Goal: Find specific page/section: Find specific page/section

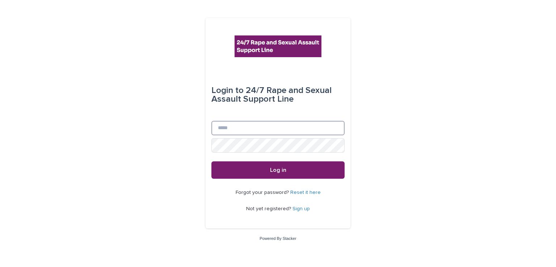
click at [244, 129] on input "Email" at bounding box center [277, 128] width 133 height 14
type input "**********"
click at [211, 161] on button "Log in" at bounding box center [277, 169] width 133 height 17
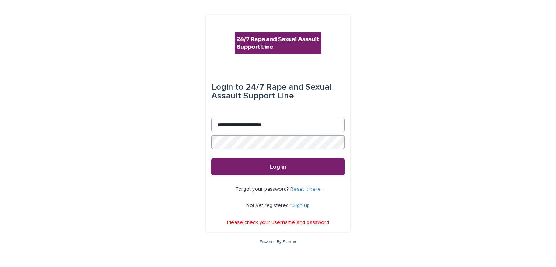
click at [211, 158] on button "Log in" at bounding box center [277, 166] width 133 height 17
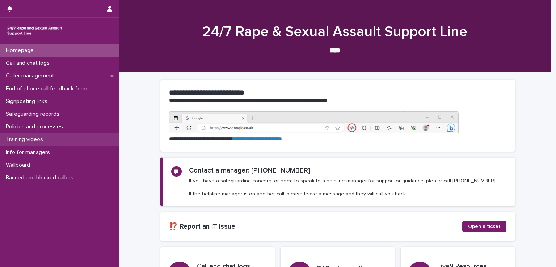
click at [33, 138] on p "Training videos" at bounding box center [26, 139] width 46 height 7
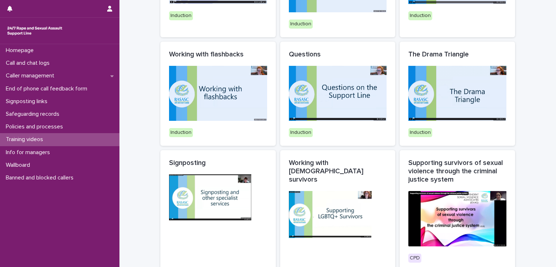
scroll to position [18, 0]
